Goal: Task Accomplishment & Management: Manage account settings

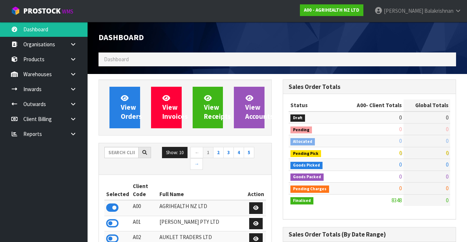
scroll to position [581, 184]
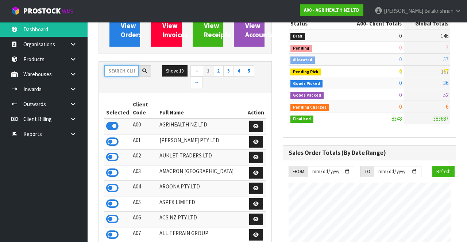
click at [113, 73] on input "text" at bounding box center [121, 70] width 34 height 11
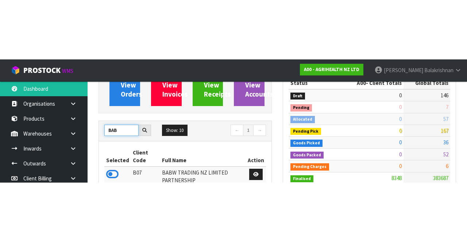
scroll to position [82, 0]
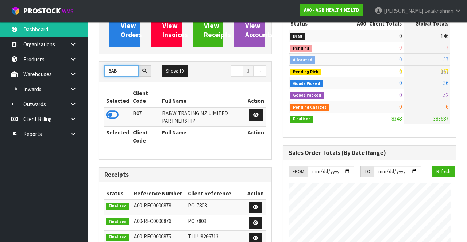
type input "BAB"
click at [111, 116] on icon at bounding box center [112, 115] width 12 height 11
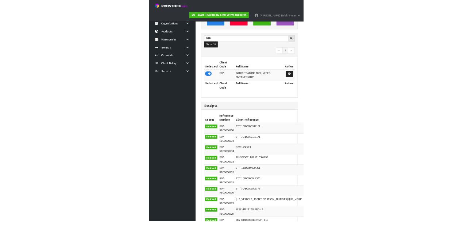
scroll to position [364519, 364900]
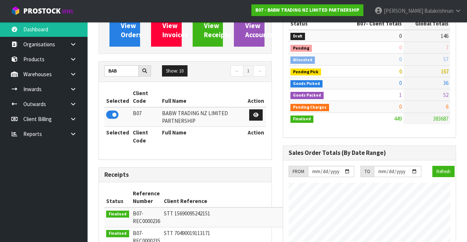
click at [69, 73] on link at bounding box center [75, 74] width 23 height 15
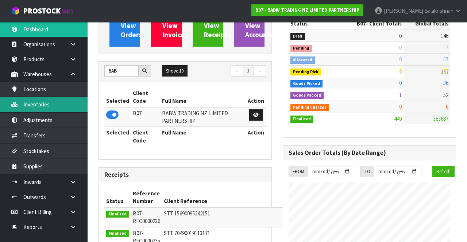
click at [32, 105] on link "Inventories" at bounding box center [44, 104] width 88 height 15
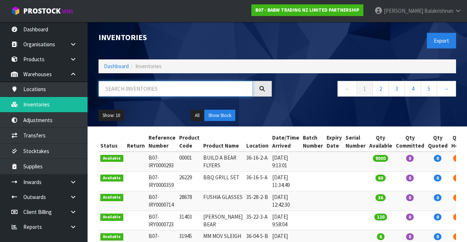
click at [120, 91] on input "text" at bounding box center [176, 89] width 154 height 16
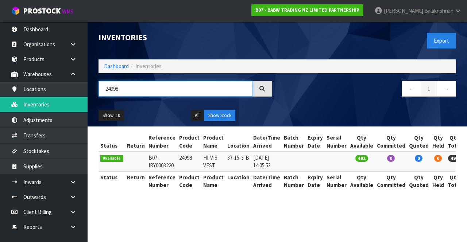
type input "24998"
copy td "24998"
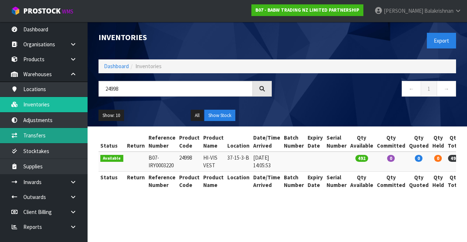
click at [55, 137] on link "Transfers" at bounding box center [44, 135] width 88 height 15
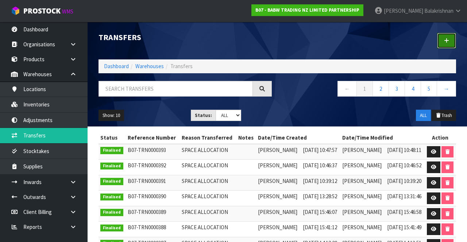
click at [445, 42] on icon at bounding box center [446, 40] width 5 height 5
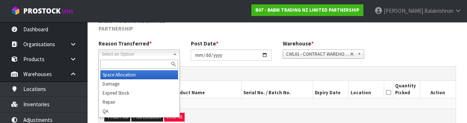
scroll to position [95, 0]
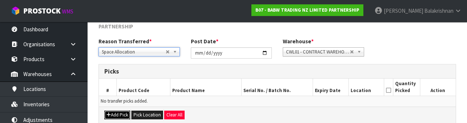
click at [120, 113] on button "Add Pick" at bounding box center [117, 115] width 26 height 9
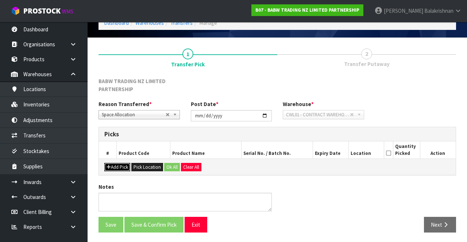
scroll to position [50, 0]
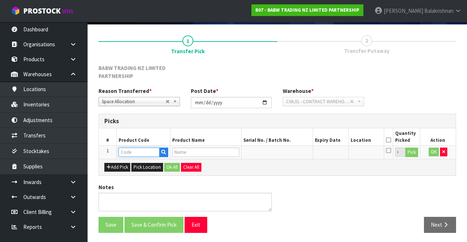
paste input "24998"
type input "24998"
type input "HI-VIS VEST"
type input "24998"
click at [417, 155] on button "Pick" at bounding box center [412, 152] width 13 height 9
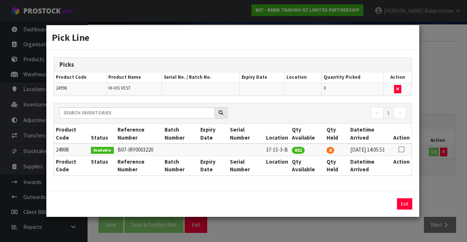
click at [403, 150] on icon at bounding box center [402, 150] width 6 height 0
click at [387, 207] on button "Assign Pick" at bounding box center [380, 204] width 30 height 11
type input "492"
click at [404, 206] on button "Exit" at bounding box center [404, 204] width 15 height 11
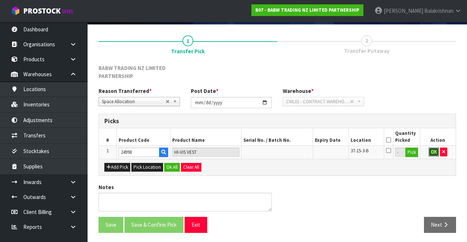
click at [434, 149] on button "OK" at bounding box center [434, 152] width 10 height 9
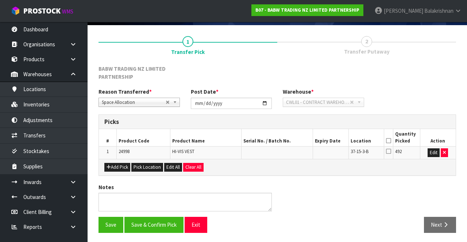
click at [389, 141] on icon at bounding box center [388, 141] width 5 height 0
click at [431, 153] on button "Edit" at bounding box center [434, 153] width 12 height 9
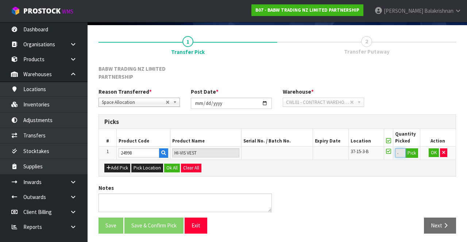
click at [401, 154] on input "492" at bounding box center [400, 153] width 10 height 9
click at [400, 151] on input "492" at bounding box center [400, 153] width 10 height 9
click at [415, 154] on button "Pick" at bounding box center [412, 153] width 13 height 9
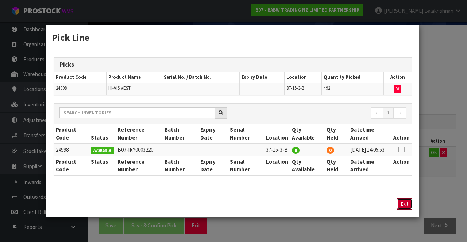
click at [408, 204] on button "Exit" at bounding box center [404, 204] width 15 height 11
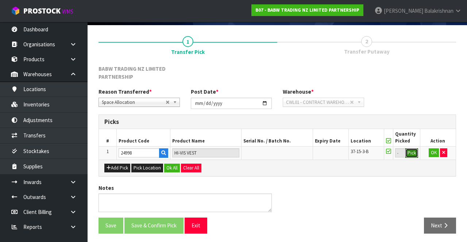
scroll to position [50, 0]
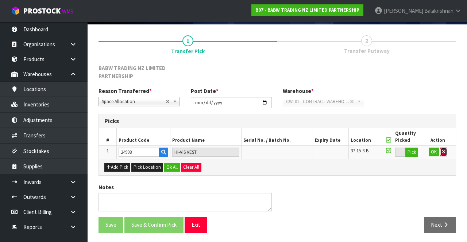
click at [443, 151] on icon "button" at bounding box center [443, 152] width 3 height 5
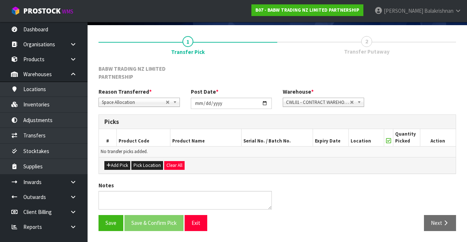
scroll to position [47, 0]
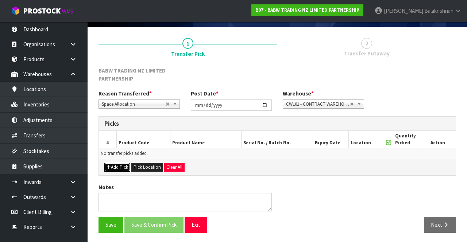
click at [112, 168] on button "Add Pick" at bounding box center [117, 167] width 26 height 9
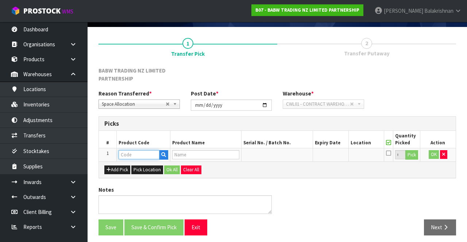
click at [130, 153] on input "text" at bounding box center [139, 154] width 41 height 9
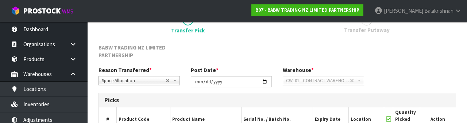
scroll to position [136, 0]
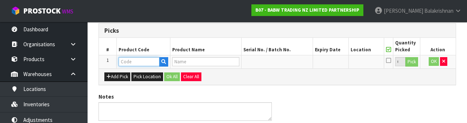
type input "24998"
type input "HI-VIS VEST"
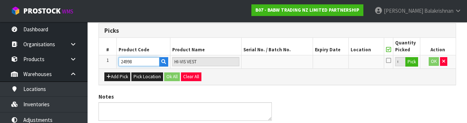
type input "24998"
click at [414, 63] on button "Pick" at bounding box center [412, 61] width 13 height 9
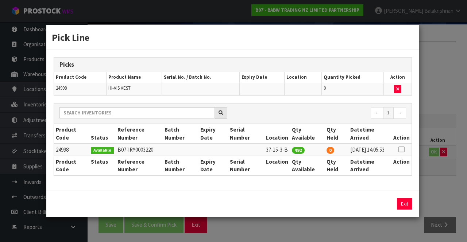
click at [405, 150] on icon at bounding box center [402, 150] width 6 height 0
click at [346, 207] on input "492" at bounding box center [348, 204] width 35 height 11
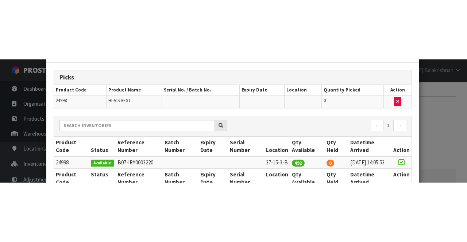
scroll to position [96, 0]
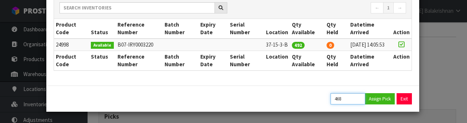
type input "468"
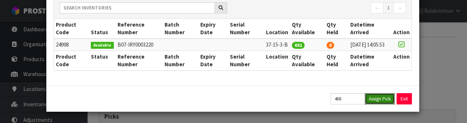
click at [379, 96] on button "Assign Pick" at bounding box center [380, 98] width 30 height 11
type input "468"
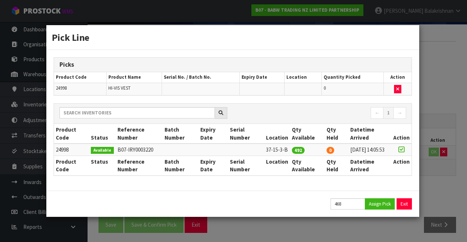
scroll to position [0, 0]
click at [403, 207] on button "Exit" at bounding box center [404, 204] width 15 height 11
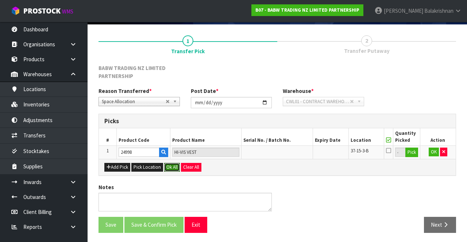
click at [172, 168] on button "Ok All" at bounding box center [172, 167] width 16 height 9
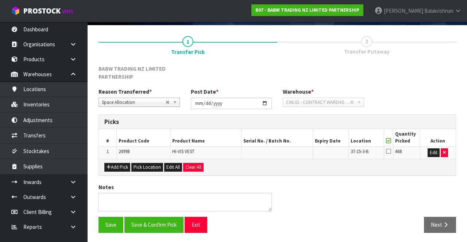
click at [391, 150] on icon at bounding box center [388, 152] width 5 height 6
click at [0, 0] on input "checkbox" at bounding box center [0, 0] width 0 height 0
click at [147, 223] on button "Save & Confirm Pick" at bounding box center [153, 225] width 59 height 16
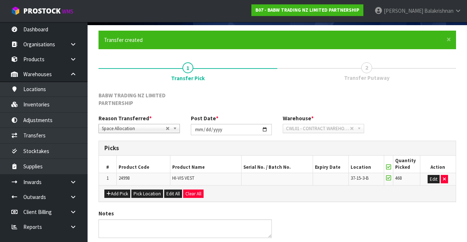
scroll to position [0, 0]
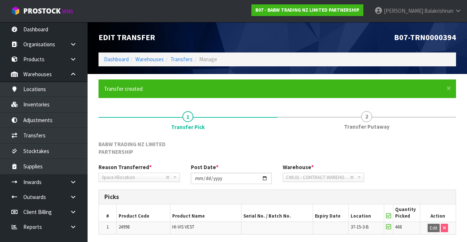
scroll to position [59, 0]
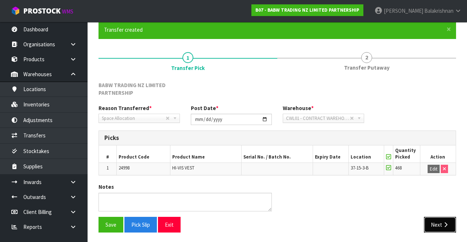
click at [441, 225] on button "Next" at bounding box center [440, 225] width 32 height 16
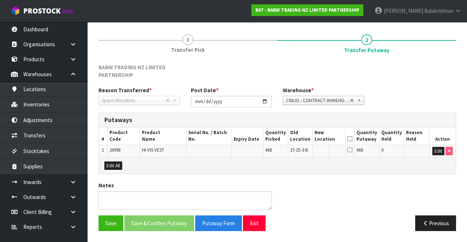
scroll to position [76, 0]
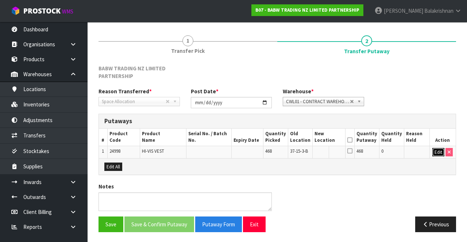
click at [437, 153] on button "Edit" at bounding box center [439, 152] width 12 height 9
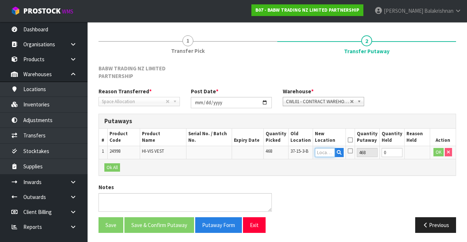
click at [331, 152] on input "text" at bounding box center [325, 152] width 20 height 9
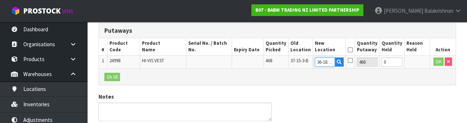
scroll to position [0, 1]
type input "36-18-1-B"
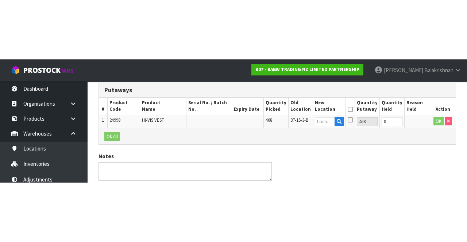
scroll to position [0, 0]
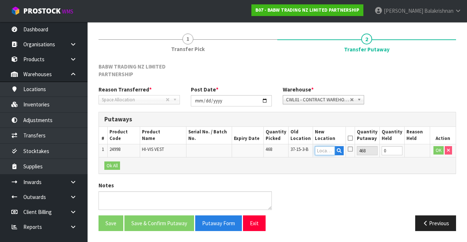
click at [332, 146] on input "text" at bounding box center [325, 150] width 20 height 9
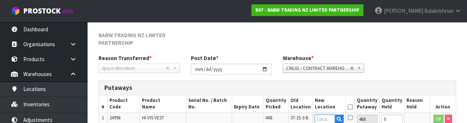
scroll to position [162, 0]
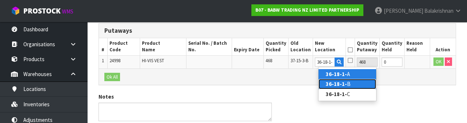
click at [352, 83] on link "36-18-1- B" at bounding box center [348, 84] width 58 height 10
type input "36-18-1-B"
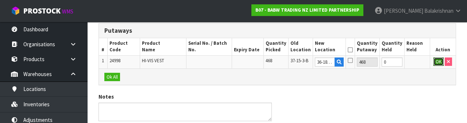
click at [437, 62] on button "OK" at bounding box center [439, 62] width 10 height 9
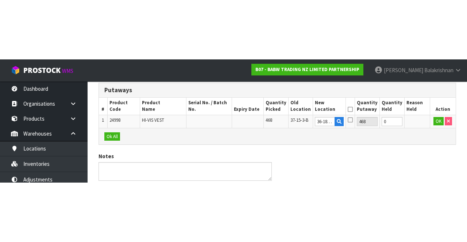
scroll to position [80, 0]
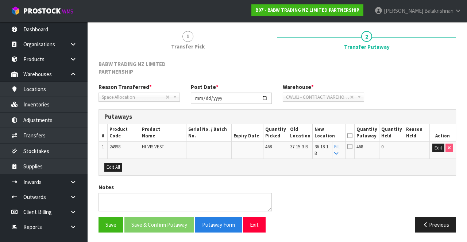
click at [353, 136] on icon at bounding box center [350, 136] width 5 height 0
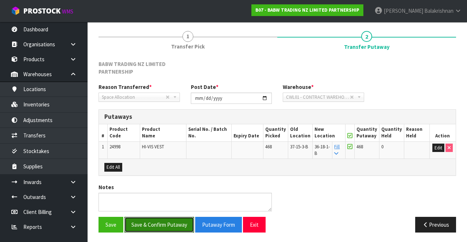
click at [161, 228] on button "Save & Confirm Putaway" at bounding box center [159, 225] width 70 height 16
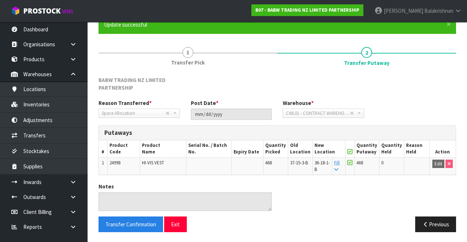
scroll to position [0, 0]
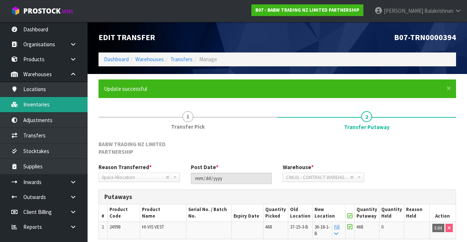
click at [23, 104] on link "Inventories" at bounding box center [44, 104] width 88 height 15
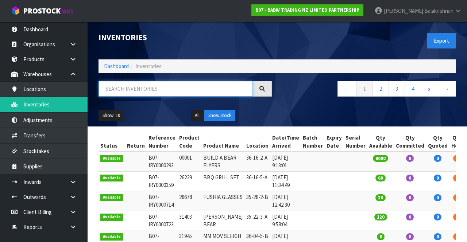
paste input "24998"
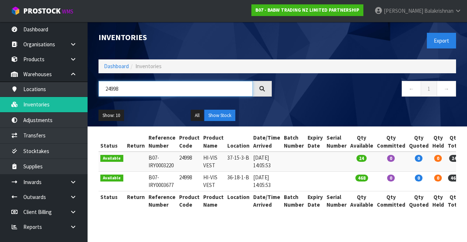
scroll to position [0, 12]
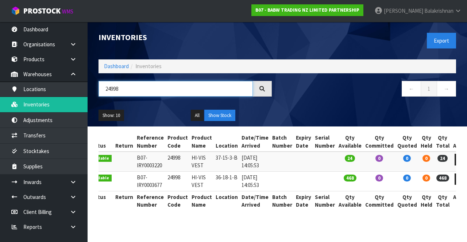
type input "24998"
click at [455, 154] on link at bounding box center [462, 160] width 14 height 12
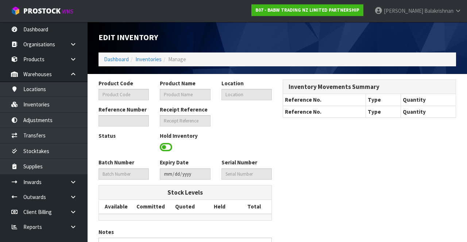
type input "24998"
type input "HI-VIS VEST"
type input "37-15-3-B"
type input "B07-IRY0003220"
type input "B07-REC0000211"
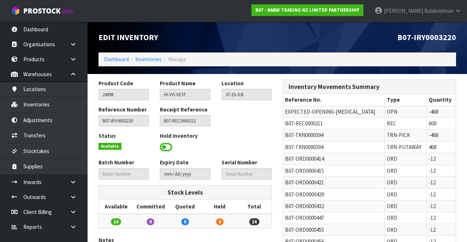
scroll to position [54, 0]
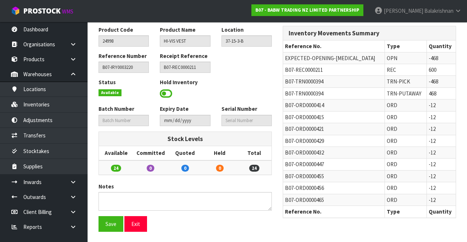
click at [167, 95] on span at bounding box center [166, 93] width 12 height 11
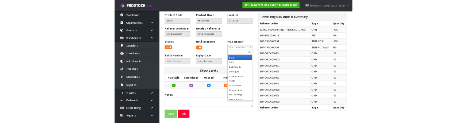
scroll to position [49, 0]
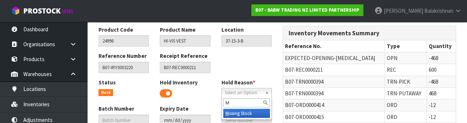
type input "Mi"
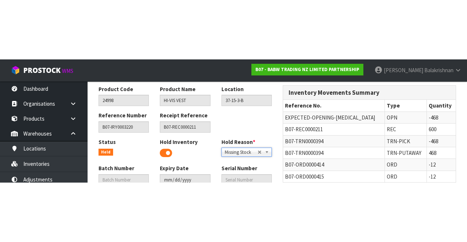
scroll to position [54, 0]
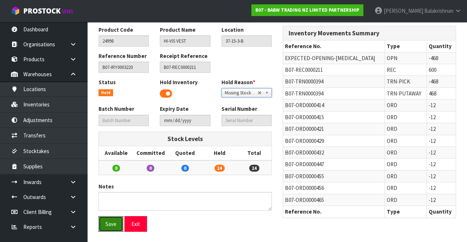
click at [102, 221] on button "Save" at bounding box center [111, 224] width 25 height 16
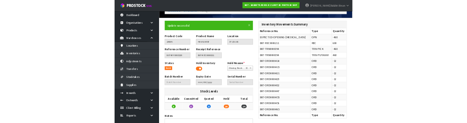
scroll to position [0, 0]
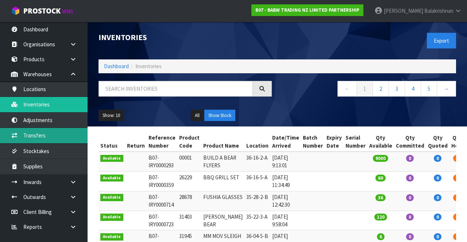
click at [40, 134] on link "Transfers" at bounding box center [44, 135] width 88 height 15
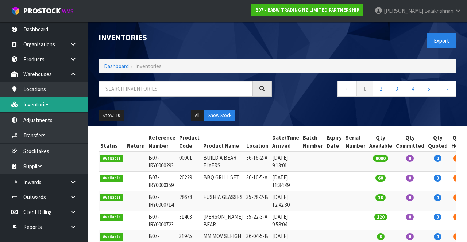
click at [60, 103] on link "Inventories" at bounding box center [44, 104] width 88 height 15
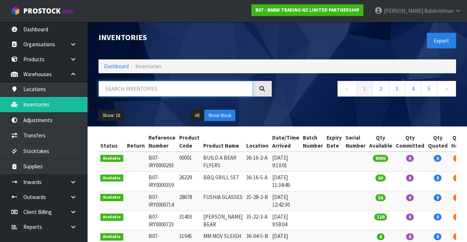
click at [148, 91] on input "text" at bounding box center [176, 89] width 154 height 16
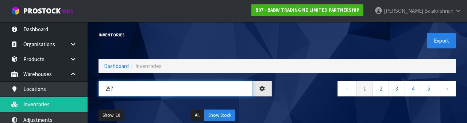
type input "2571"
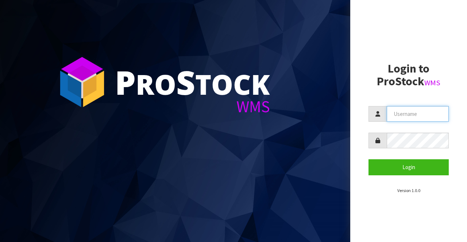
click at [417, 114] on input "text" at bounding box center [418, 114] width 62 height 16
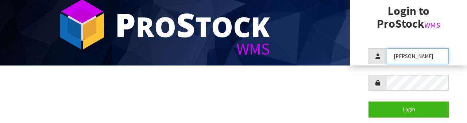
scroll to position [70, 0]
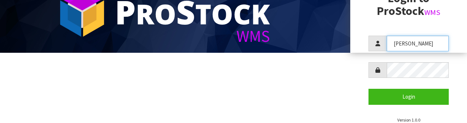
type input "[PERSON_NAME]"
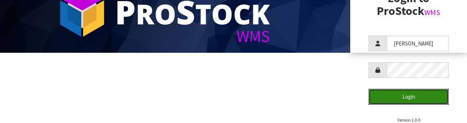
click at [419, 99] on button "Login" at bounding box center [409, 97] width 80 height 16
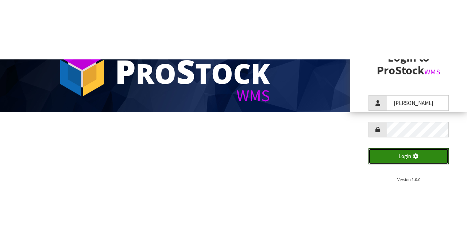
scroll to position [0, 0]
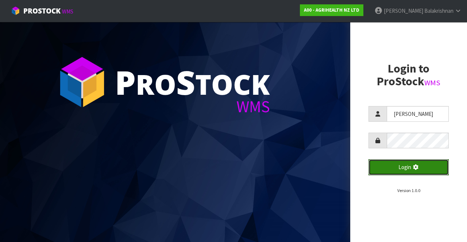
click at [433, 169] on button "Login" at bounding box center [409, 168] width 80 height 16
click at [427, 175] on button "Login" at bounding box center [409, 168] width 80 height 16
click at [438, 164] on button "Login" at bounding box center [409, 168] width 80 height 16
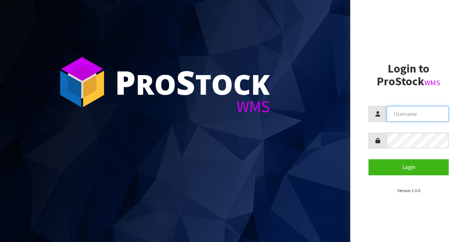
click at [412, 115] on input "text" at bounding box center [418, 114] width 62 height 16
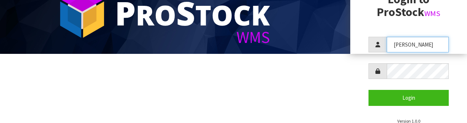
scroll to position [70, 0]
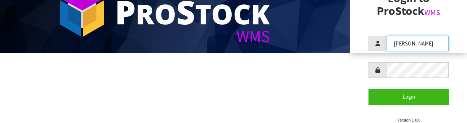
type input "[PERSON_NAME]"
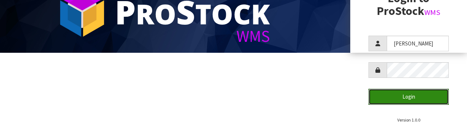
click at [402, 99] on button "Login" at bounding box center [409, 97] width 80 height 16
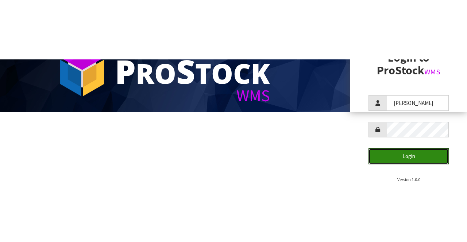
scroll to position [0, 0]
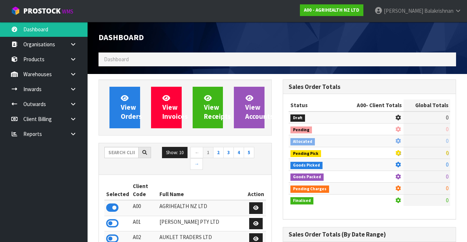
scroll to position [589, 184]
click at [108, 150] on input "text" at bounding box center [121, 152] width 34 height 11
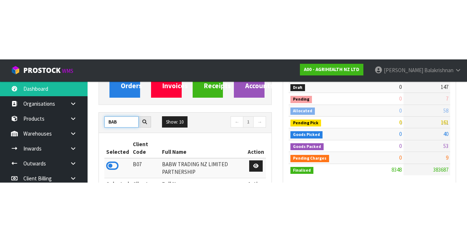
scroll to position [90, 0]
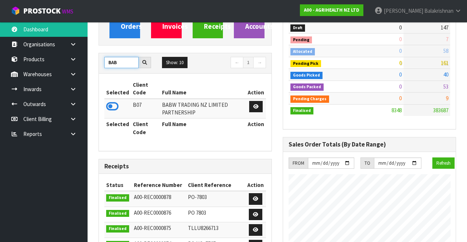
type input "BAB"
click at [109, 107] on icon at bounding box center [112, 106] width 12 height 11
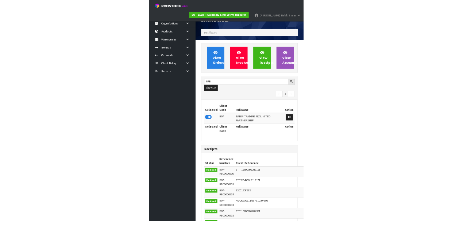
scroll to position [575, 193]
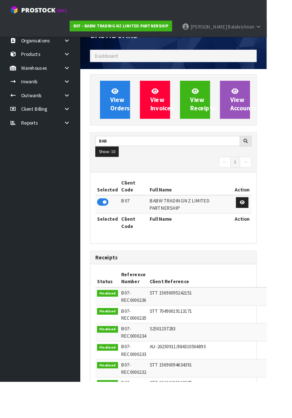
click at [7, 164] on ul "Dashboard Organisations Clients Consignees Carriers Products Categories Serial …" at bounding box center [44, 220] width 88 height 396
click at [5, 169] on ul "Dashboard Organisations Clients Consignees Carriers Products Categories Serial …" at bounding box center [44, 220] width 88 height 396
click at [5, 165] on ul "Dashboard Organisations Clients Consignees Carriers Products Categories Serial …" at bounding box center [44, 220] width 88 height 396
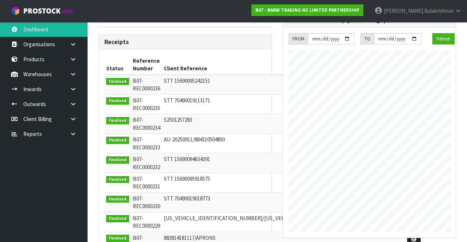
scroll to position [215, 0]
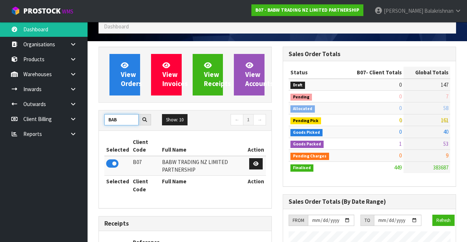
click at [115, 120] on input "BAB" at bounding box center [121, 119] width 34 height 11
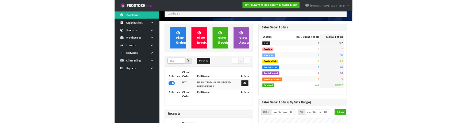
scroll to position [33, 0]
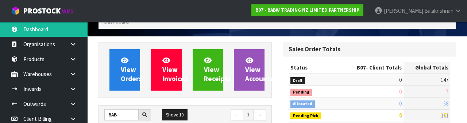
click at [73, 70] on link at bounding box center [75, 74] width 23 height 15
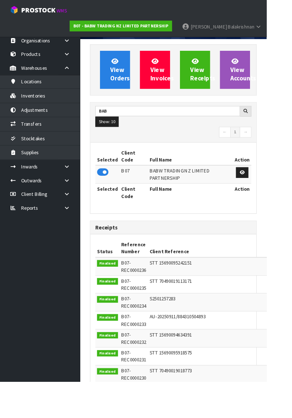
scroll to position [575, 193]
